Goal: Task Accomplishment & Management: Complete application form

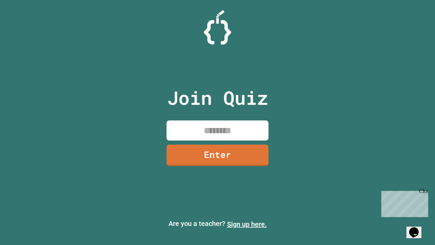
click at [247, 224] on link "Sign up here." at bounding box center [247, 224] width 40 height 8
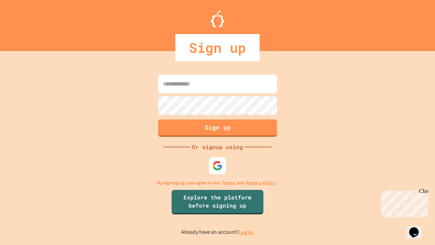
click at [247, 232] on link "Log in." at bounding box center [247, 231] width 16 height 7
